Goal: Information Seeking & Learning: Learn about a topic

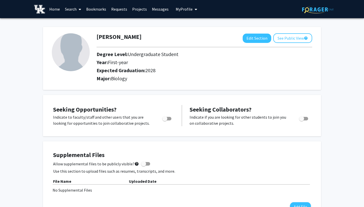
click at [81, 9] on icon at bounding box center [80, 9] width 3 height 4
click at [59, 10] on link "Home" at bounding box center [55, 9] width 16 height 18
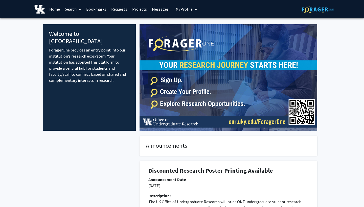
click at [134, 9] on link "Projects" at bounding box center [140, 9] width 20 height 18
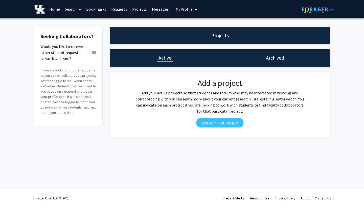
click at [50, 11] on link "Home" at bounding box center [55, 9] width 16 height 18
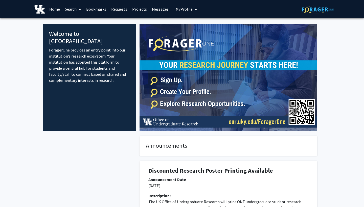
click at [103, 9] on link "Bookmarks" at bounding box center [96, 9] width 25 height 18
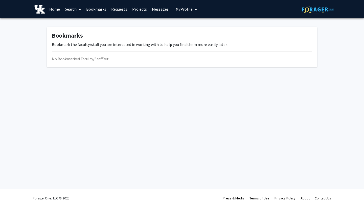
click at [123, 11] on link "Requests" at bounding box center [119, 9] width 21 height 18
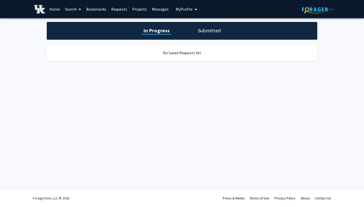
click at [149, 10] on link "Messages" at bounding box center [160, 9] width 22 height 18
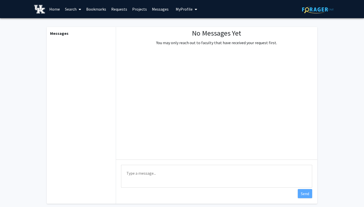
click at [72, 8] on link "Search" at bounding box center [72, 9] width 21 height 18
click at [85, 26] on span "Faculty/Staff" at bounding box center [80, 23] width 37 height 10
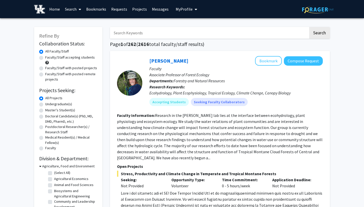
click at [164, 36] on input "Search Keywords" at bounding box center [209, 33] width 198 height 12
click at [319, 34] on button "Search" at bounding box center [319, 33] width 21 height 12
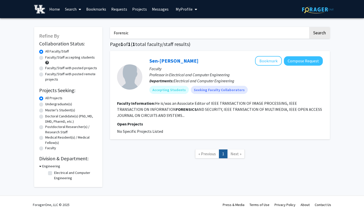
click at [319, 34] on button "Search" at bounding box center [319, 33] width 21 height 12
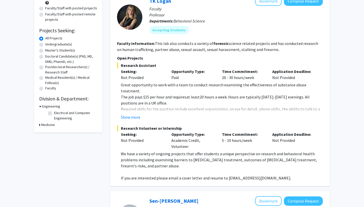
scroll to position [61, 0]
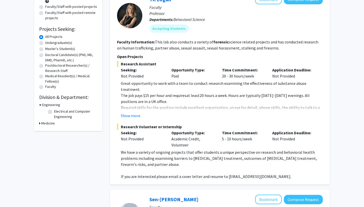
click at [140, 116] on div "Show more" at bounding box center [222, 116] width 202 height 6
click at [136, 117] on button "Show more" at bounding box center [130, 116] width 19 height 6
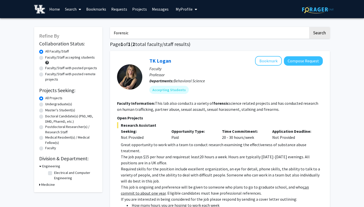
scroll to position [0, 0]
click at [143, 34] on input "Forensic" at bounding box center [209, 33] width 198 height 12
type input "F"
click at [319, 34] on button "Search" at bounding box center [319, 33] width 21 height 12
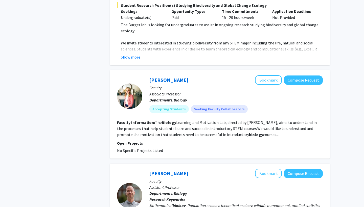
scroll to position [667, 0]
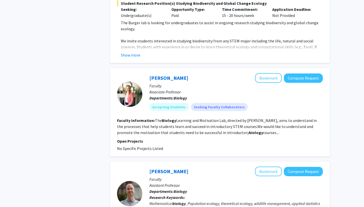
click at [261, 130] on section "Faculty Information: The Biology Learning and Motivation Lab, directed by [PERS…" at bounding box center [220, 126] width 206 height 18
click at [231, 122] on fg-read-more "The Biology Learning and Motivation Lab, directed by [PERSON_NAME], aims to und…" at bounding box center [217, 126] width 200 height 17
click at [217, 138] on p "Open Projects" at bounding box center [220, 141] width 206 height 6
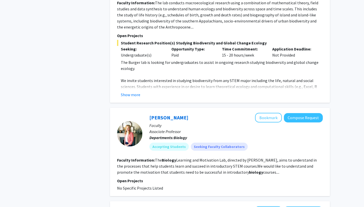
scroll to position [684, 0]
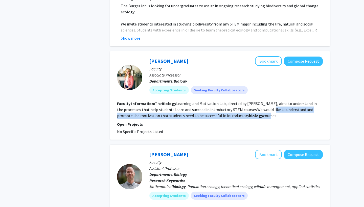
drag, startPoint x: 254, startPoint y: 103, endPoint x: 264, endPoint y: 109, distance: 10.7
click at [264, 109] on fg-read-more "The Biology Learning and Motivation Lab, directed by [PERSON_NAME], aims to und…" at bounding box center [217, 109] width 200 height 17
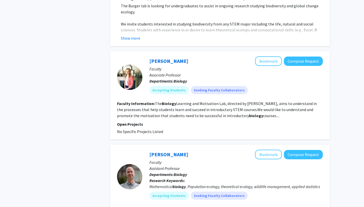
click at [276, 109] on section "Faculty Information: The Biology Learning and Motivation Lab, directed by [PERS…" at bounding box center [220, 110] width 206 height 18
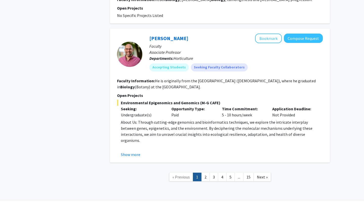
scroll to position [1211, 0]
click at [204, 173] on link "2" at bounding box center [205, 177] width 9 height 9
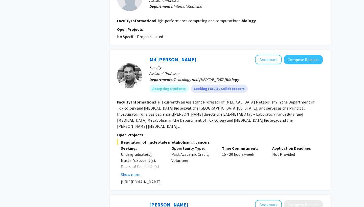
scroll to position [661, 0]
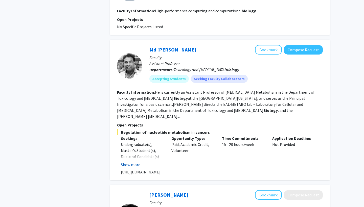
click at [132, 162] on button "Show more" at bounding box center [130, 165] width 19 height 6
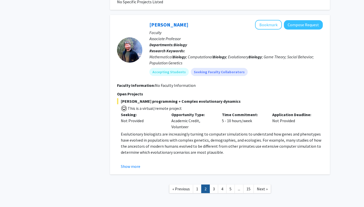
scroll to position [1132, 0]
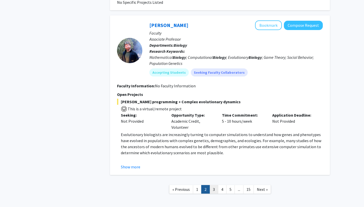
click at [213, 185] on link "3" at bounding box center [213, 189] width 9 height 9
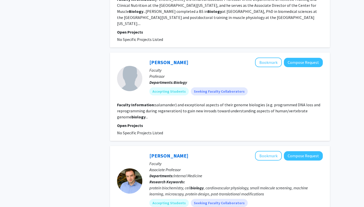
scroll to position [375, 0]
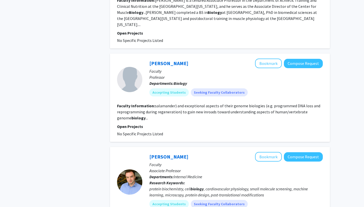
click at [201, 103] on fg-read-more "salamander) and exceptional aspects of their genome biologies (e.g. programmed …" at bounding box center [218, 111] width 203 height 17
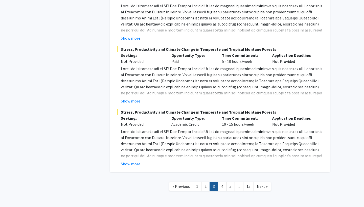
scroll to position [1195, 0]
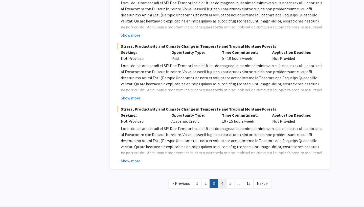
click at [220, 179] on link "4" at bounding box center [222, 183] width 9 height 9
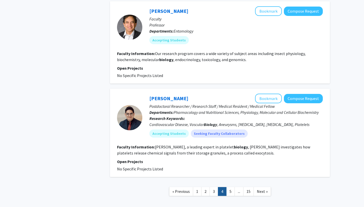
scroll to position [798, 0]
click at [230, 187] on link "5" at bounding box center [230, 191] width 9 height 9
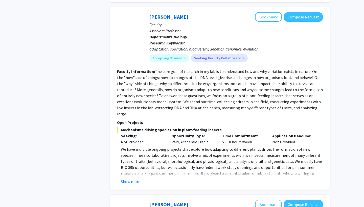
scroll to position [791, 0]
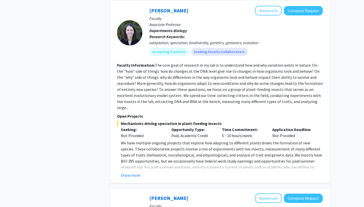
click at [130, 161] on div "[PERSON_NAME] Bookmark Compose Request Faculty Associate Professor Departments:…" at bounding box center [220, 92] width 220 height 183
click at [132, 172] on button "Show more" at bounding box center [130, 175] width 19 height 6
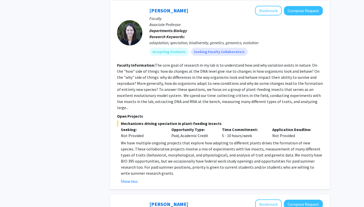
click at [248, 63] on fg-read-more "The core goal of research in my lab is to understand how and why variation exis…" at bounding box center [220, 86] width 206 height 47
click at [245, 64] on fg-read-more "The core goal of research in my lab is to understand how and why variation exis…" at bounding box center [220, 86] width 206 height 47
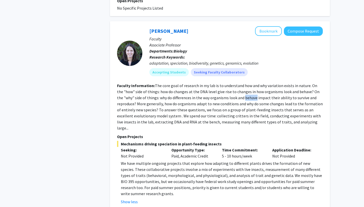
scroll to position [765, 0]
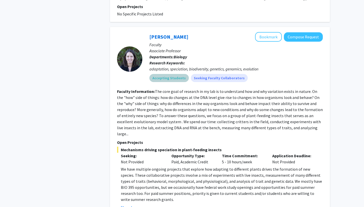
click at [260, 73] on div "Accepting Students Seeking Faculty Collaborators" at bounding box center [235, 78] width 175 height 10
click at [164, 74] on mat-chip "Accepting Students" at bounding box center [168, 78] width 39 height 8
click at [169, 93] on fg-read-more "The core goal of research in my lab is to understand how and why variation exis…" at bounding box center [220, 112] width 206 height 47
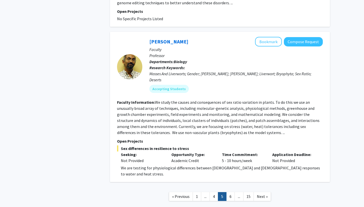
scroll to position [1083, 0]
click at [233, 192] on link "6" at bounding box center [230, 196] width 9 height 9
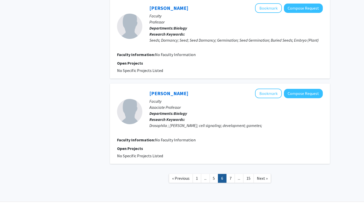
scroll to position [1070, 0]
click at [230, 174] on link "7" at bounding box center [230, 178] width 9 height 9
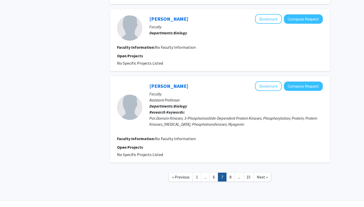
scroll to position [682, 0]
click at [230, 173] on link "8" at bounding box center [230, 177] width 9 height 9
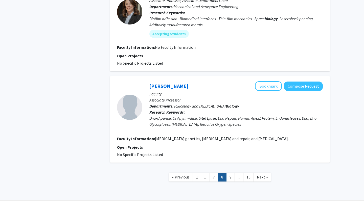
scroll to position [966, 0]
click at [233, 173] on link "9" at bounding box center [230, 177] width 9 height 9
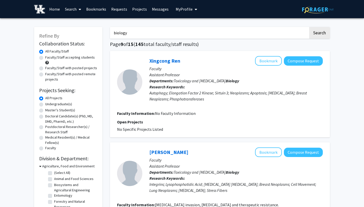
click at [197, 38] on input "biology" at bounding box center [209, 33] width 198 height 12
type input "b"
type input "genetics"
click at [319, 34] on button "Search" at bounding box center [319, 33] width 21 height 12
